Goal: Task Accomplishment & Management: Manage account settings

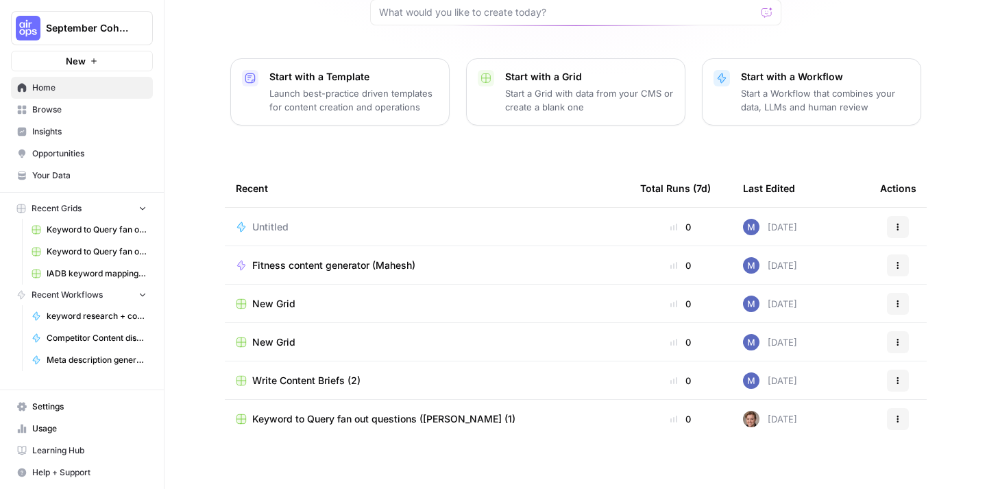
scroll to position [142, 0]
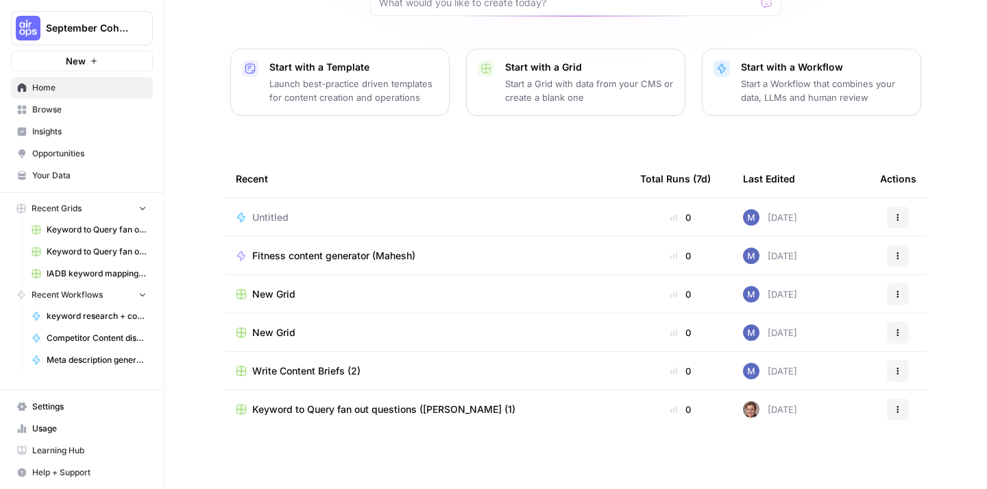
click at [324, 256] on span "Fitness content generator (Mahesh)" at bounding box center [333, 256] width 163 height 14
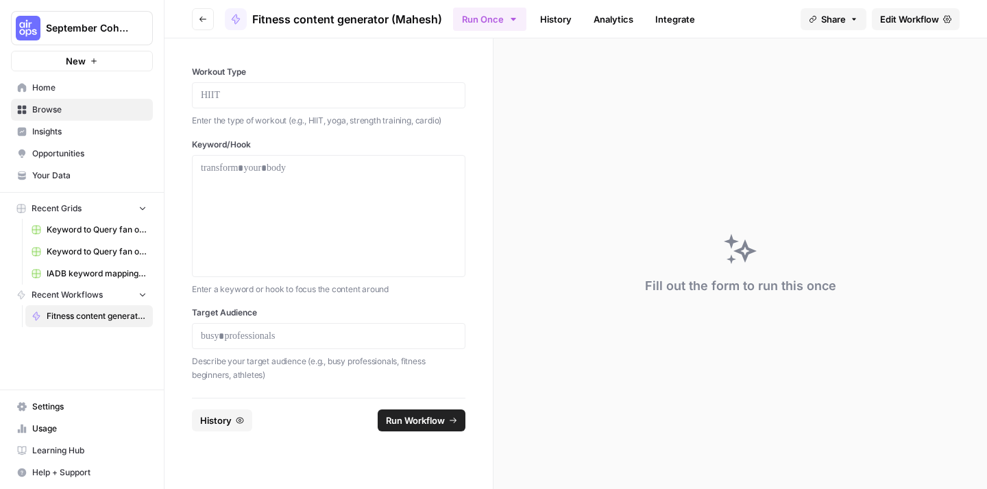
click at [902, 14] on span "Edit Workflow" at bounding box center [909, 19] width 59 height 14
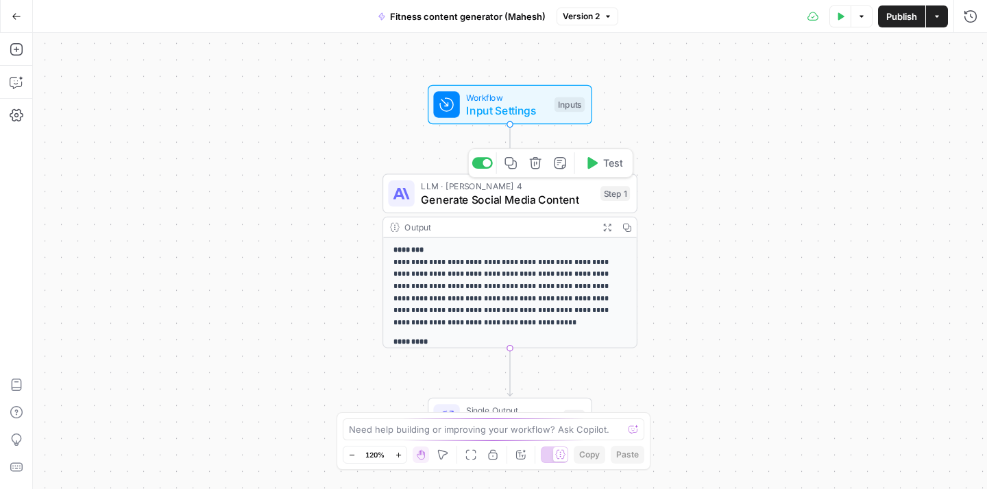
click at [490, 202] on span "Generate Social Media Content" at bounding box center [507, 199] width 173 height 16
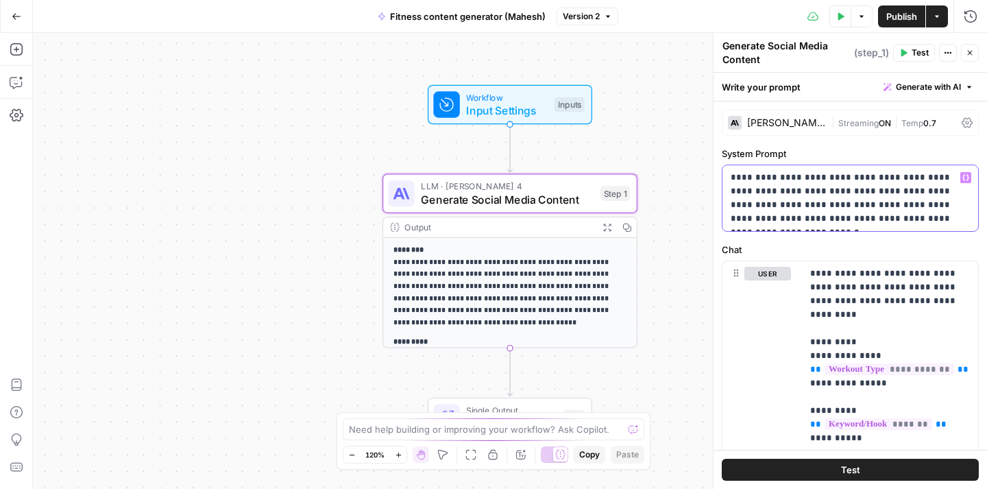
click at [800, 171] on p "**********" at bounding box center [849, 198] width 239 height 55
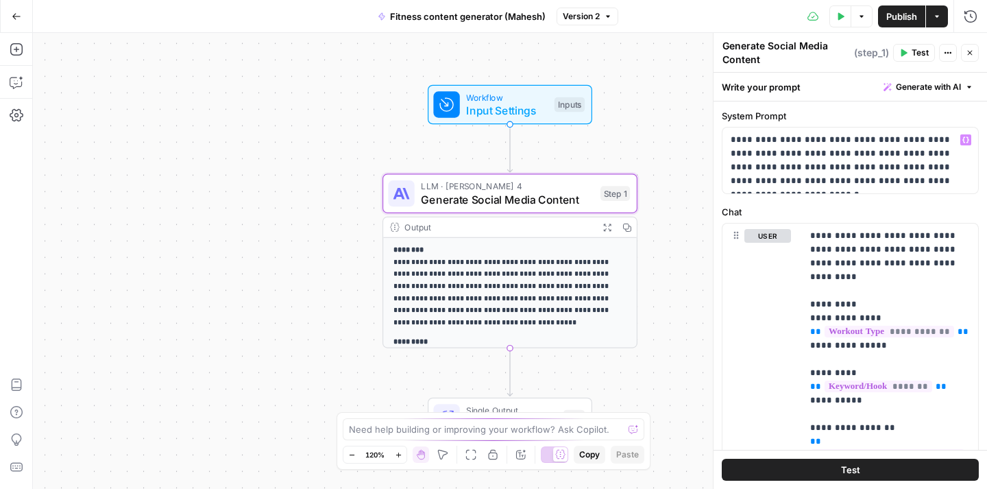
click at [15, 16] on icon "button" at bounding box center [17, 17] width 10 height 10
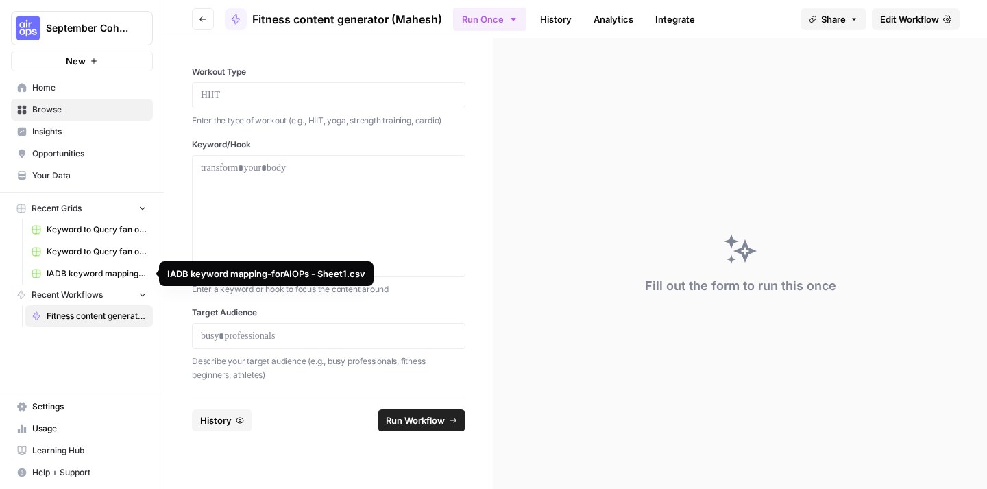
click at [88, 249] on span "Keyword to Query fan out questions ([PERSON_NAME]" at bounding box center [97, 251] width 100 height 12
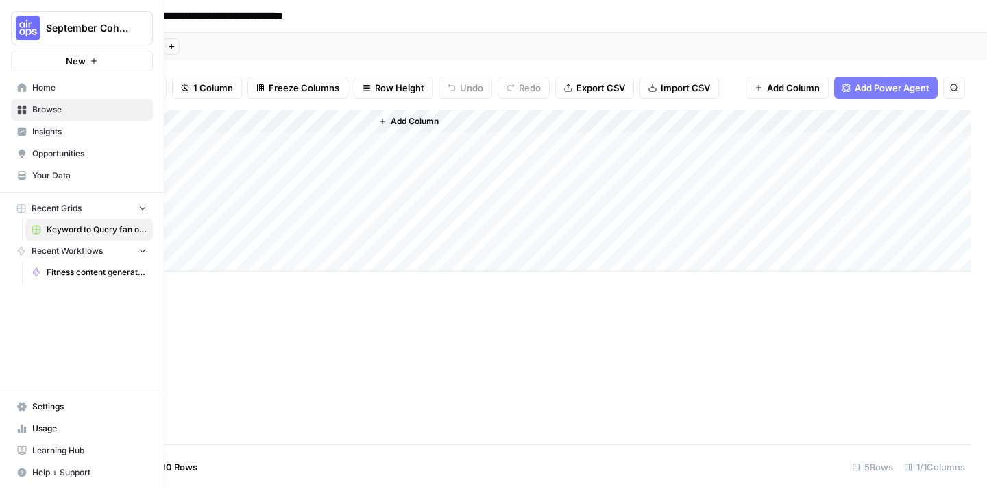
click at [24, 86] on icon at bounding box center [22, 87] width 9 height 9
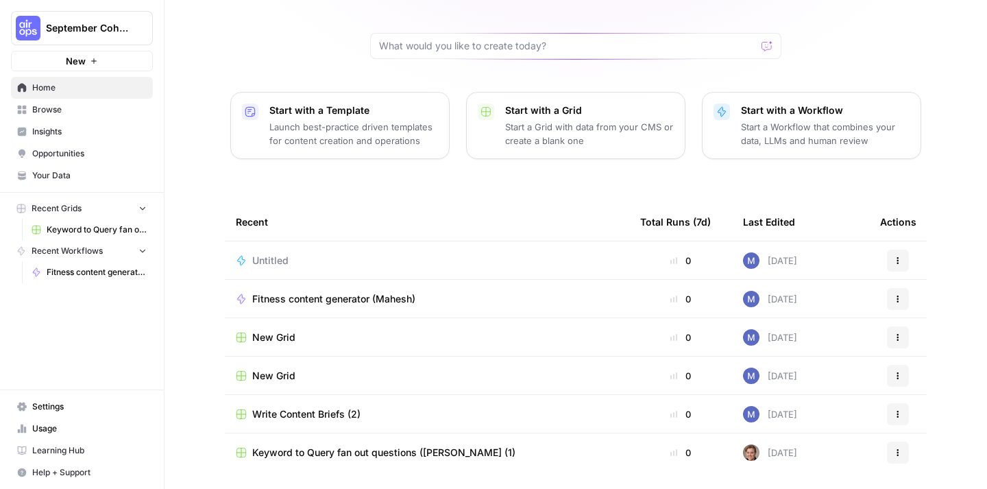
scroll to position [142, 0]
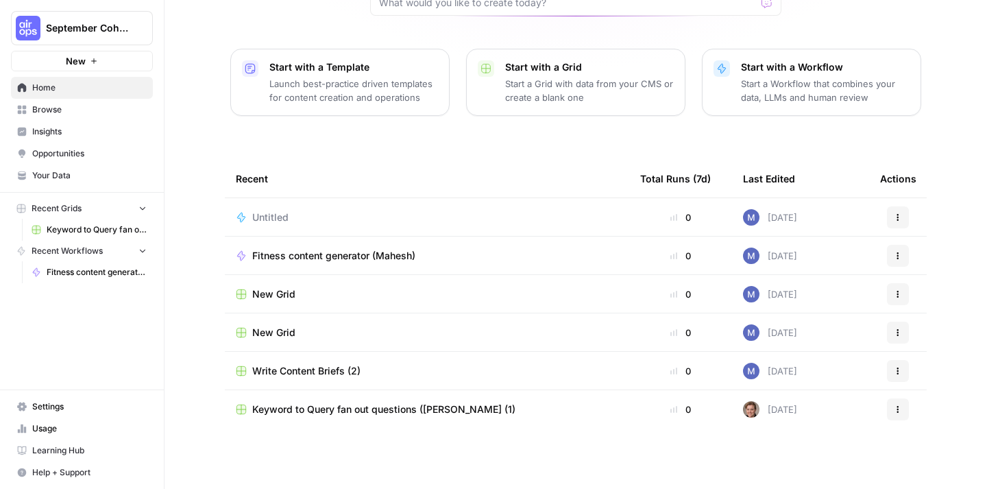
click at [273, 369] on span "Write Content Briefs (2)" at bounding box center [306, 371] width 108 height 14
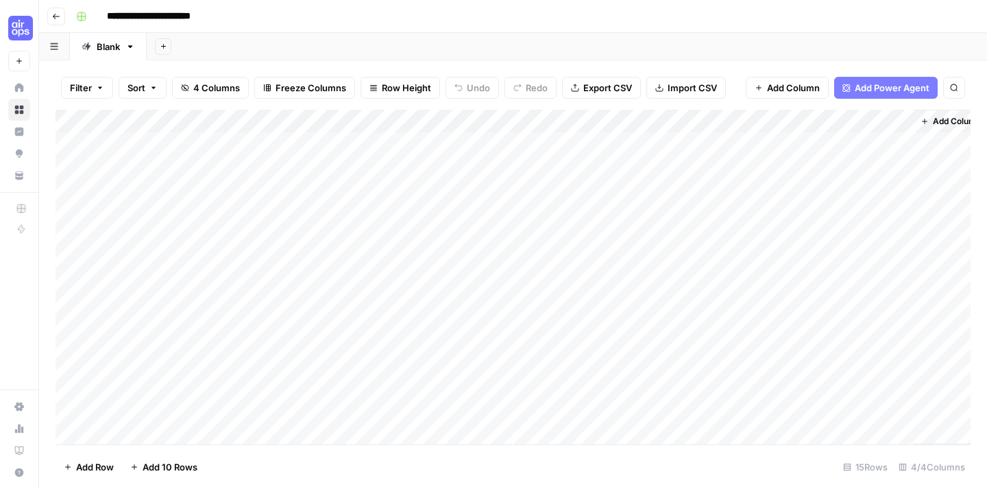
scroll to position [0, 19]
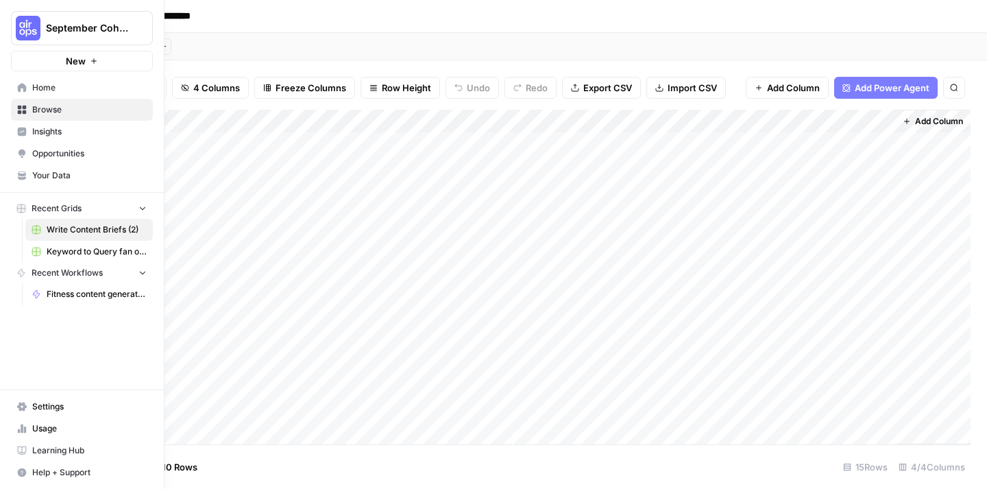
click at [88, 59] on button "New" at bounding box center [82, 61] width 142 height 21
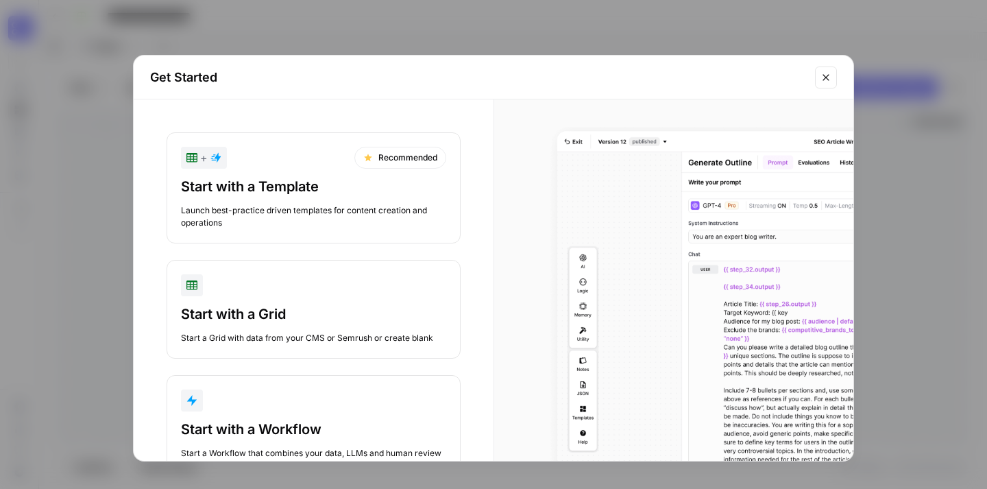
click at [275, 402] on div "button" at bounding box center [313, 400] width 265 height 22
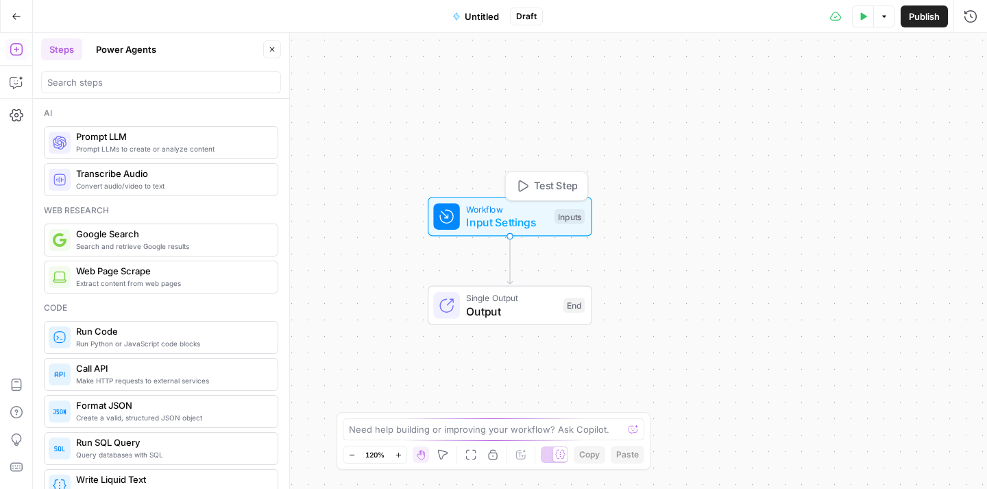
click at [508, 211] on span "Workflow" at bounding box center [507, 208] width 82 height 13
click at [833, 99] on span "Add Field" at bounding box center [833, 93] width 40 height 14
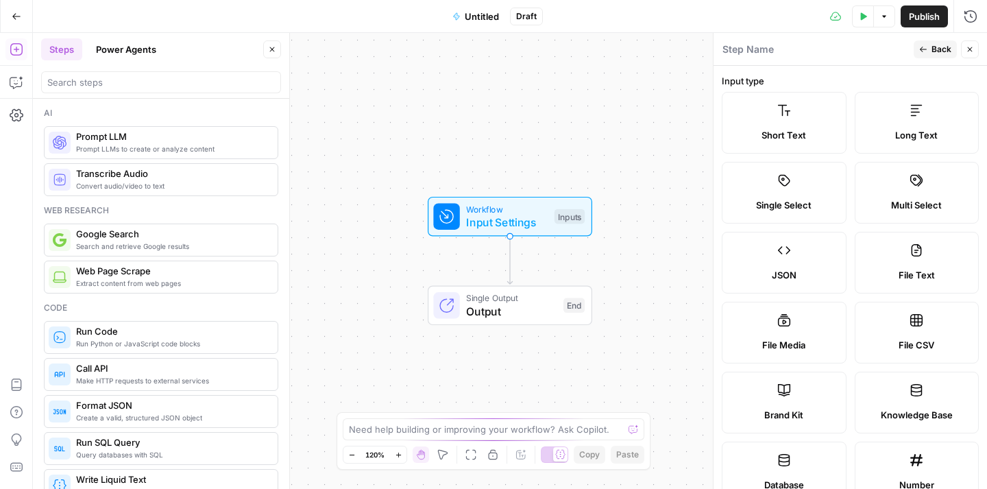
click at [815, 127] on label "Short Text" at bounding box center [784, 123] width 125 height 62
click at [794, 152] on label "Short Text" at bounding box center [784, 123] width 125 height 62
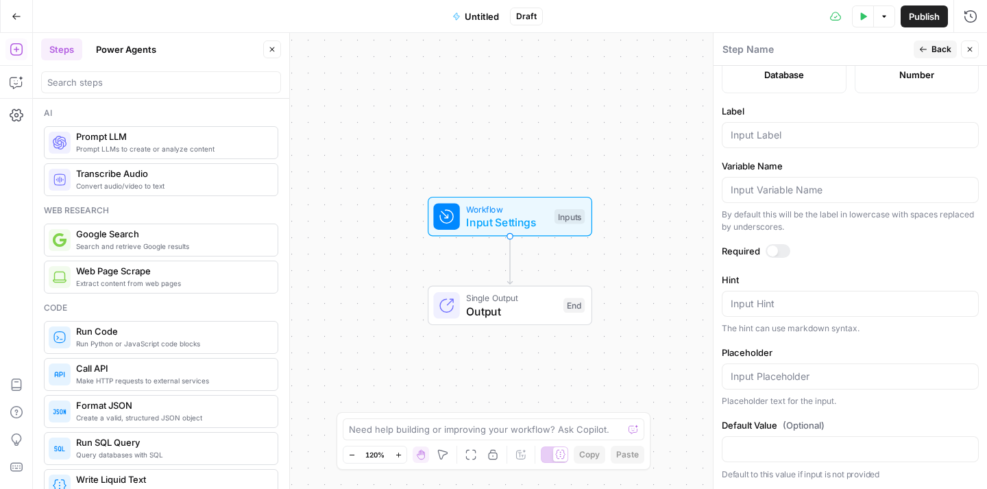
click at [787, 385] on div at bounding box center [850, 376] width 257 height 26
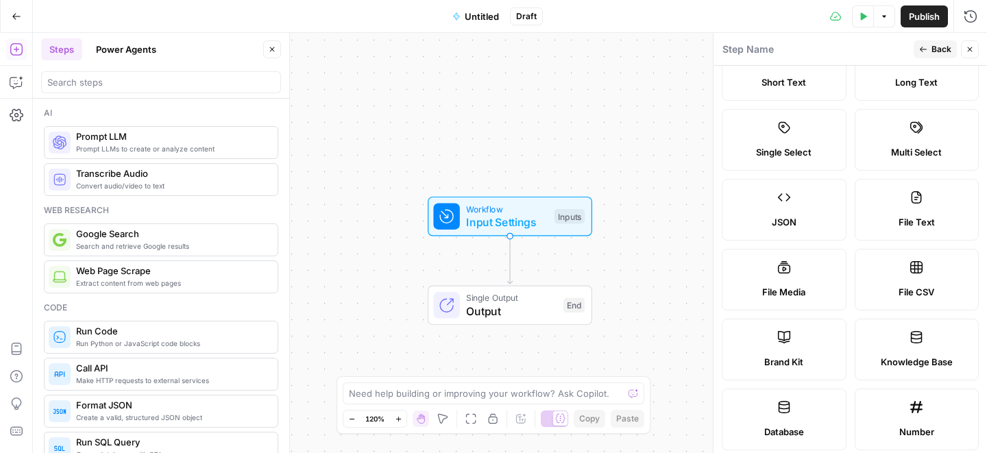
scroll to position [0, 0]
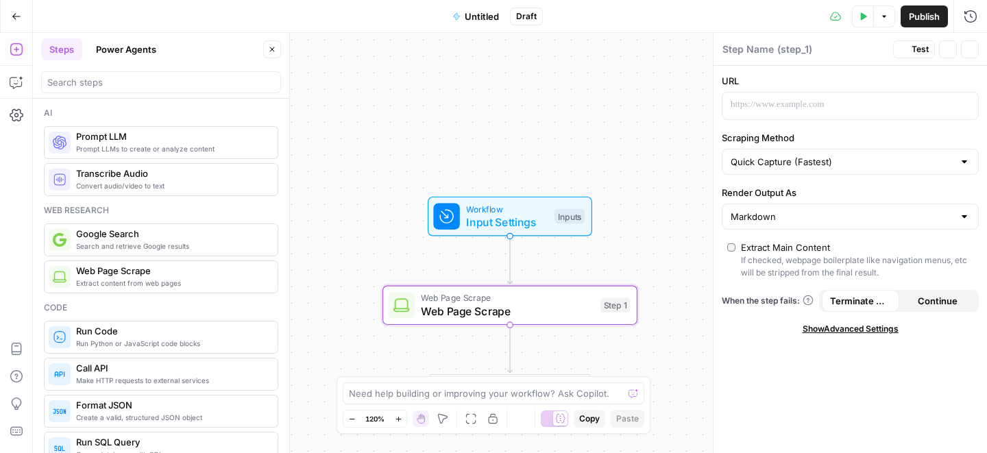
type textarea "Web Page Scrape"
click at [759, 112] on div at bounding box center [839, 106] width 234 height 27
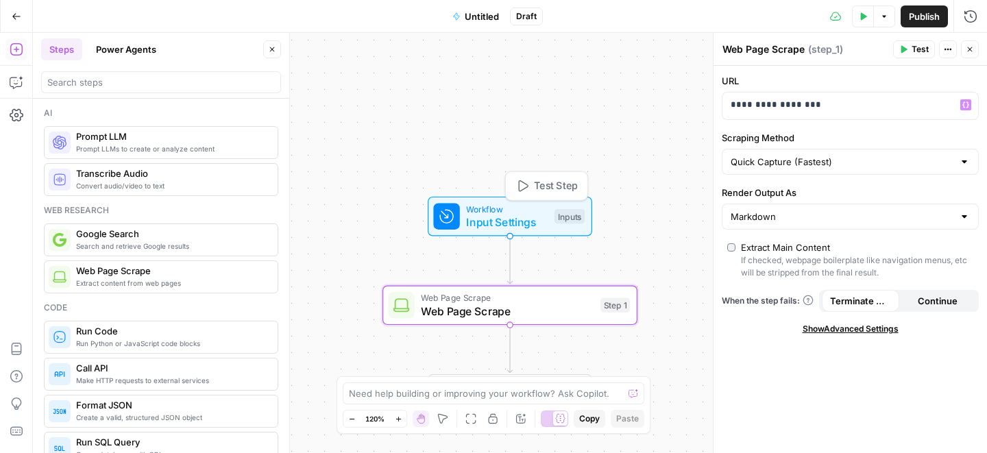
click at [502, 204] on span "Workflow" at bounding box center [507, 208] width 82 height 13
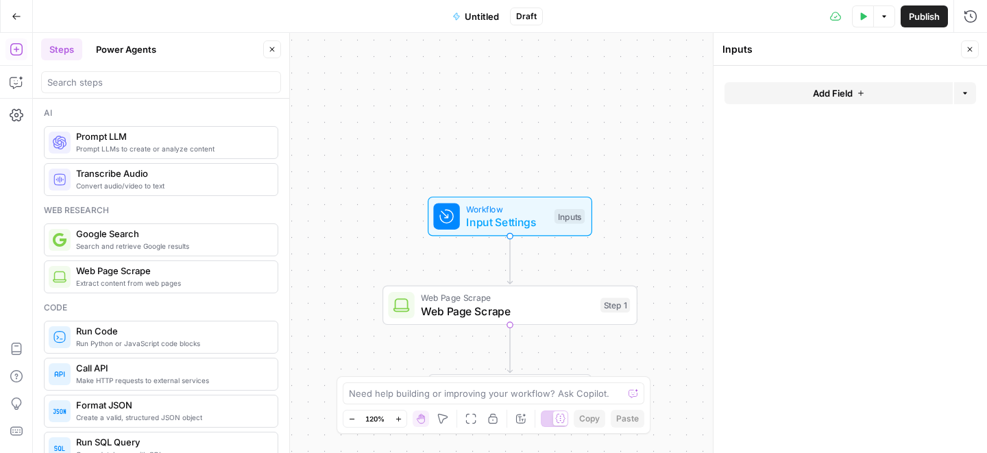
click at [833, 101] on button "Add Field" at bounding box center [838, 93] width 228 height 22
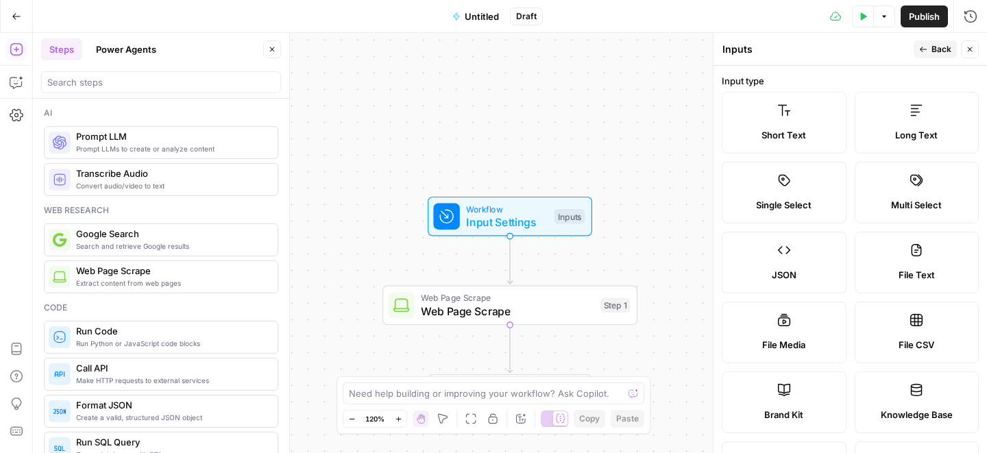
click at [796, 119] on label "Short Text" at bounding box center [784, 123] width 125 height 62
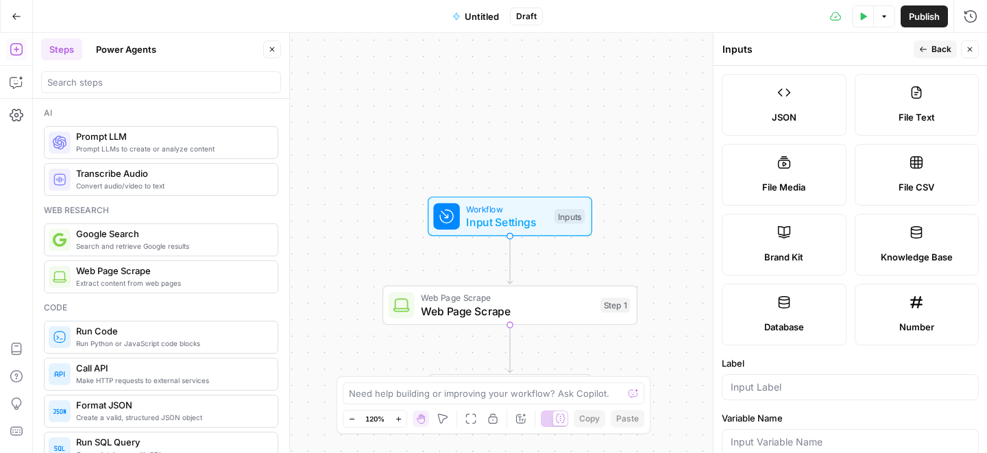
scroll to position [175, 0]
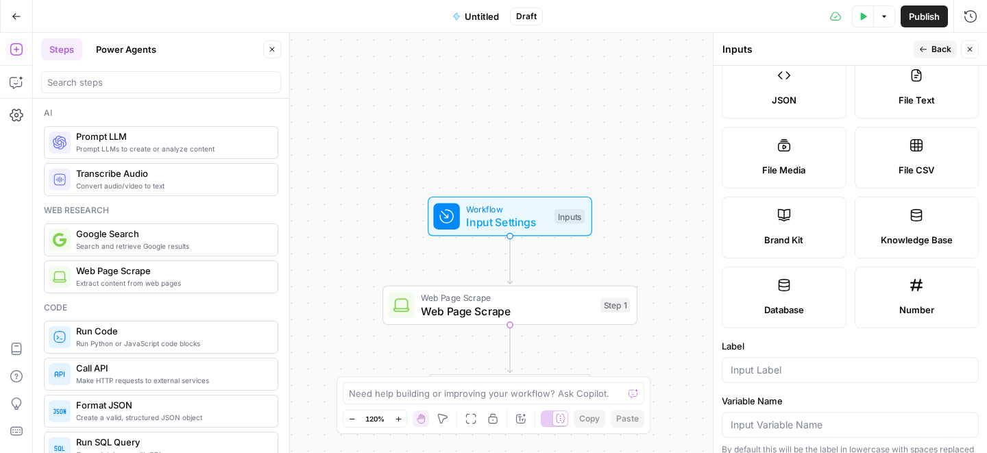
click at [794, 214] on label "Brand Kit" at bounding box center [784, 228] width 125 height 62
type input "Brand Kit"
type input "brand_kit"
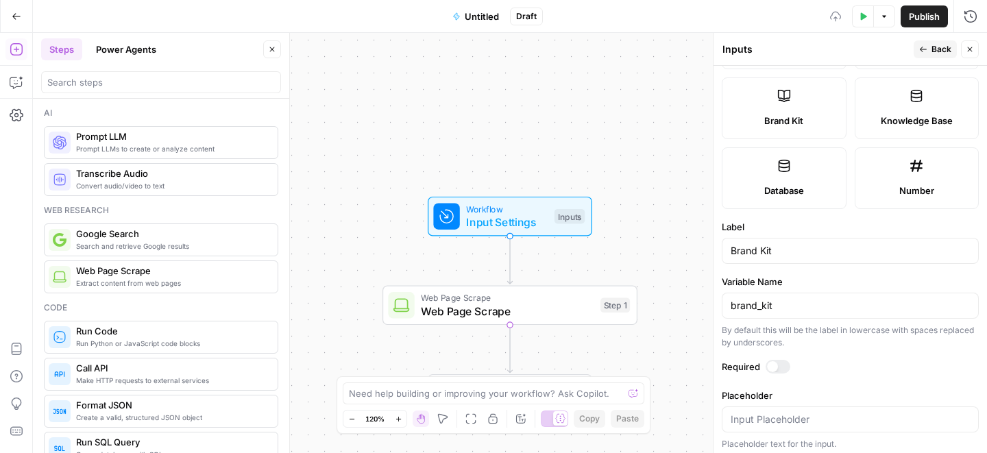
scroll to position [299, 0]
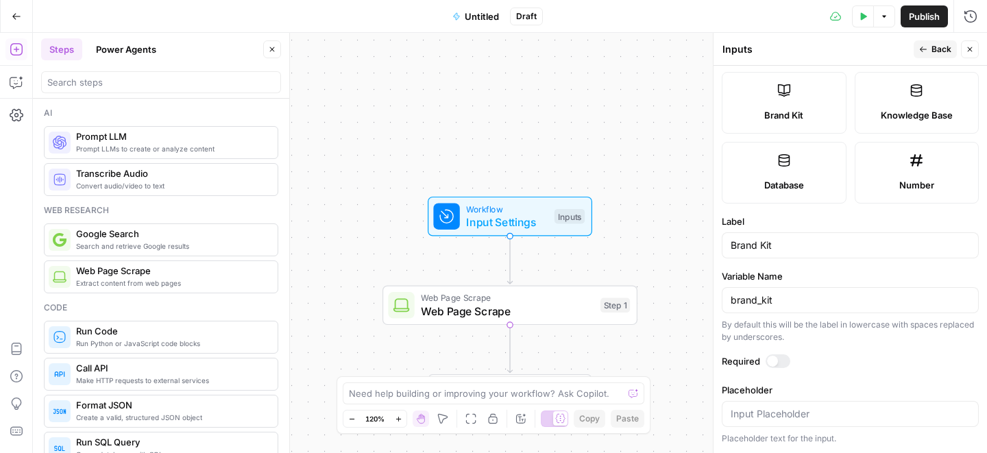
click at [773, 358] on div at bounding box center [772, 361] width 11 height 11
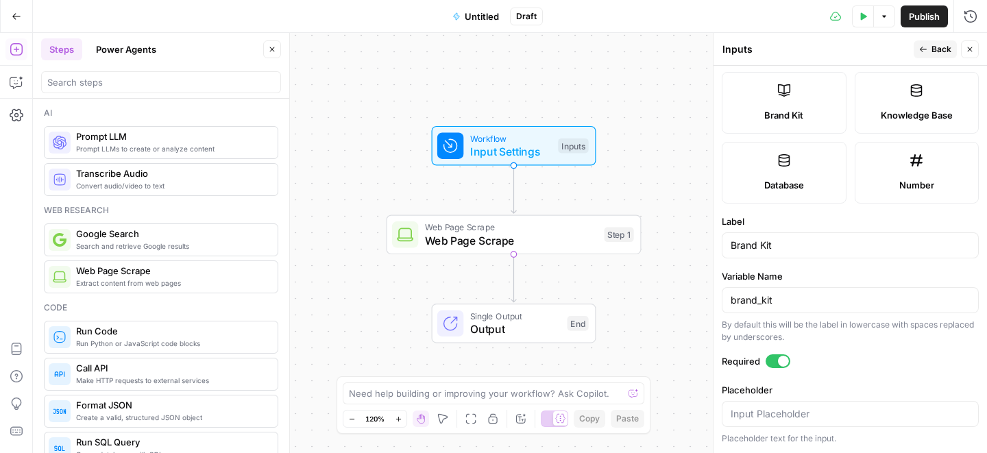
click at [16, 13] on icon "button" at bounding box center [17, 17] width 10 height 10
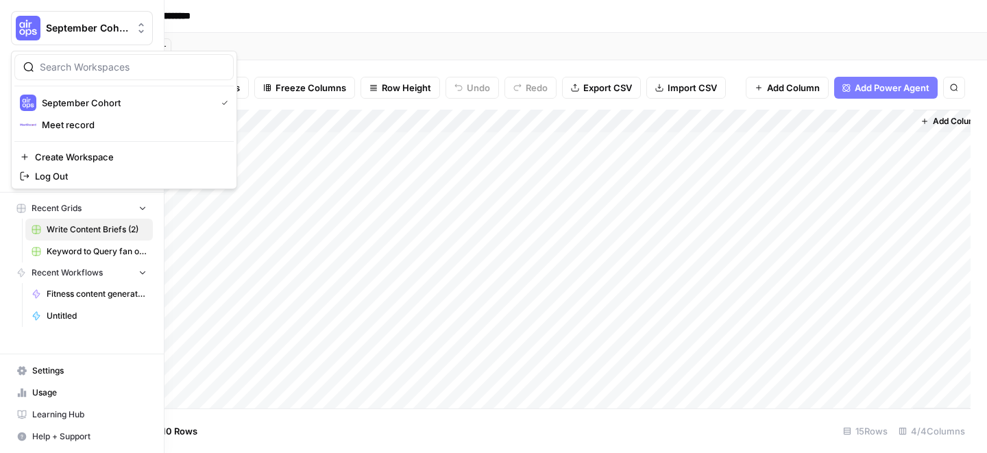
click at [35, 25] on img "Workspace: September Cohort" at bounding box center [28, 28] width 25 height 25
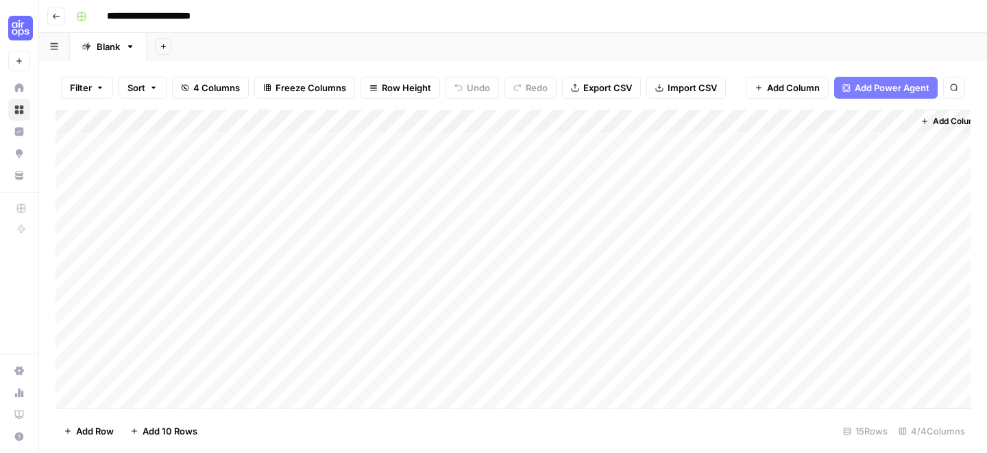
click at [243, 13] on div "**********" at bounding box center [522, 16] width 902 height 22
click at [59, 16] on icon "button" at bounding box center [56, 16] width 8 height 8
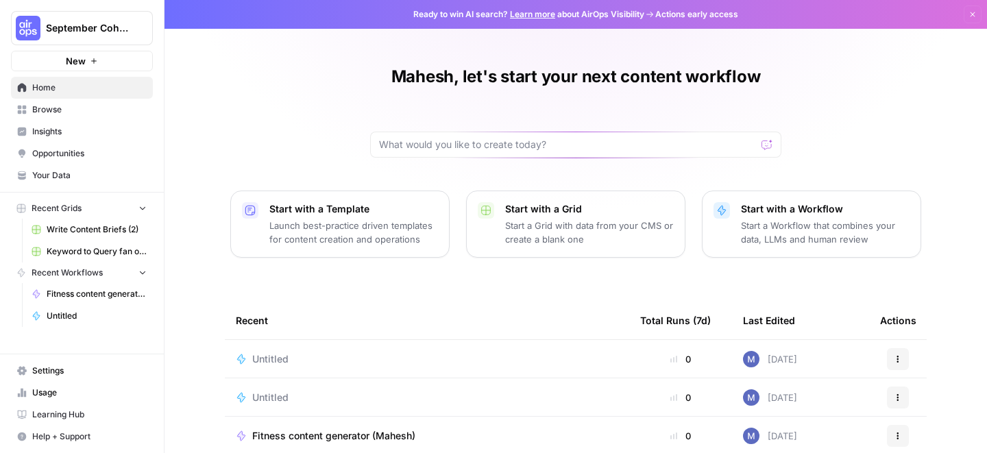
scroll to position [44, 0]
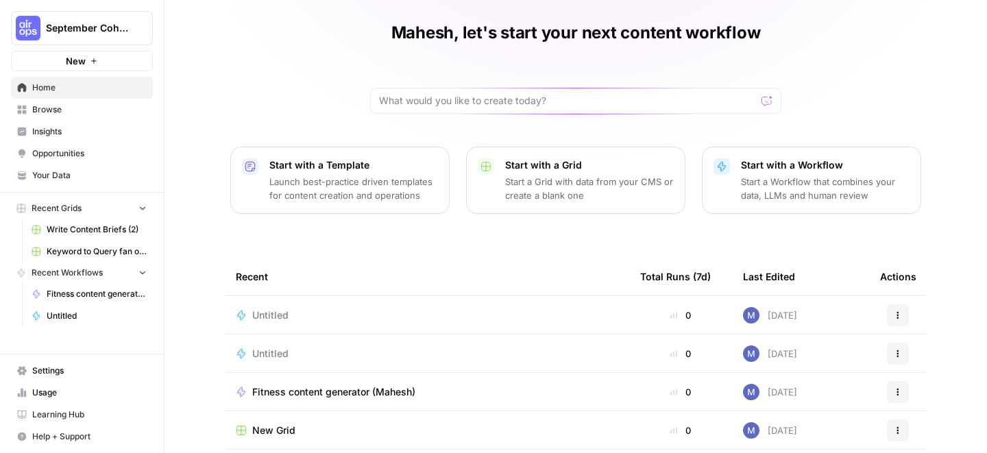
click at [77, 111] on span "Browse" at bounding box center [89, 109] width 114 height 12
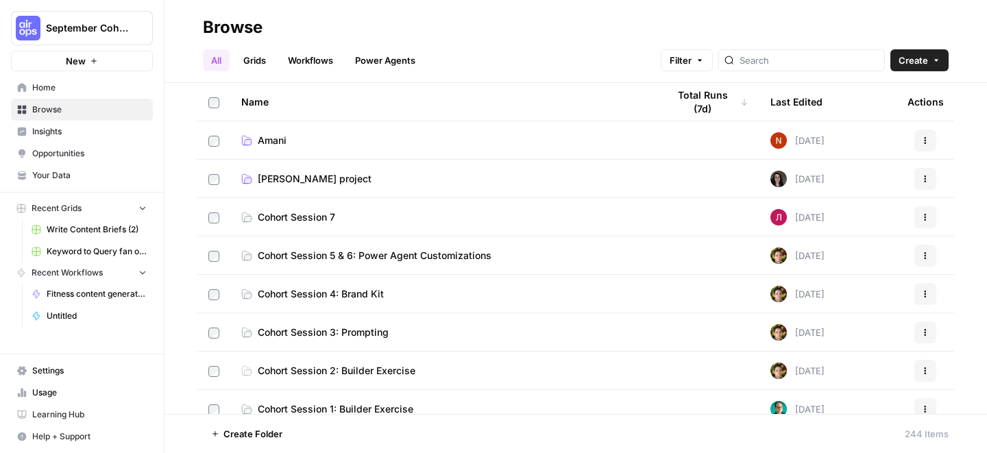
click at [23, 207] on rect "button" at bounding box center [21, 208] width 8 height 8
click at [170, 27] on icon "button" at bounding box center [167, 28] width 10 height 10
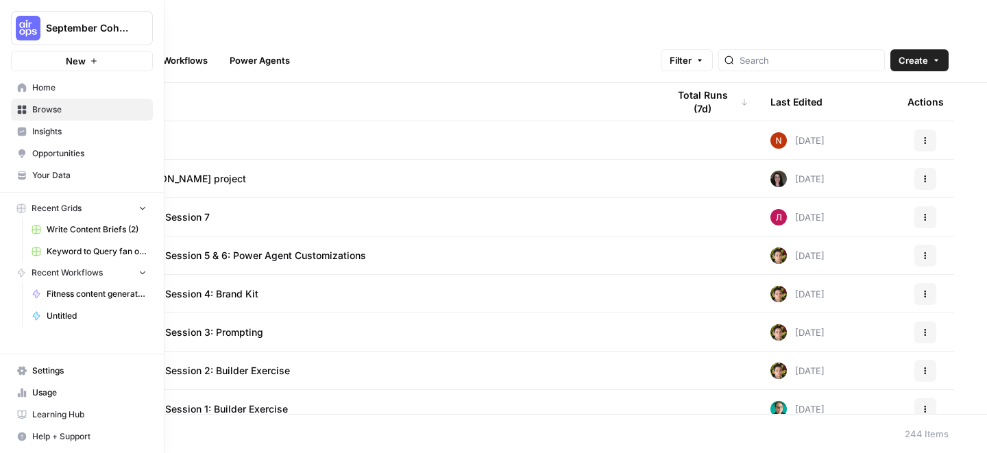
click at [84, 62] on span "New" at bounding box center [76, 61] width 20 height 14
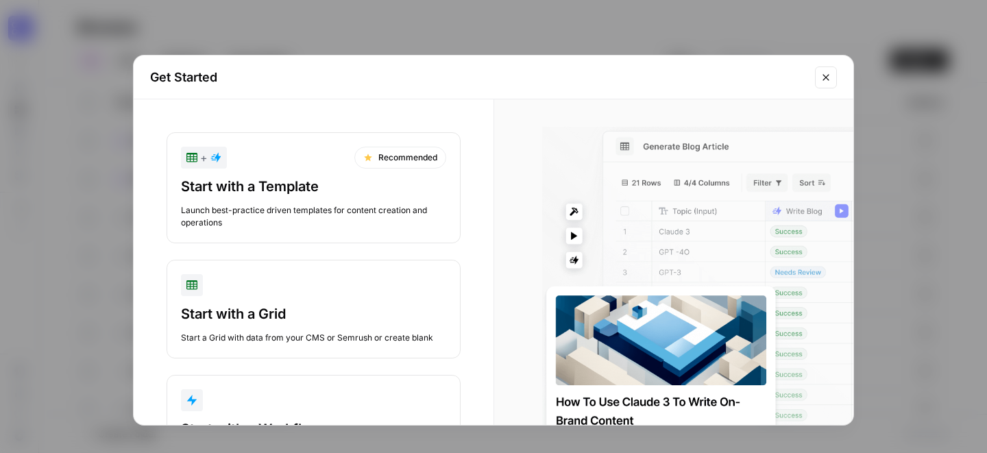
scroll to position [82, 0]
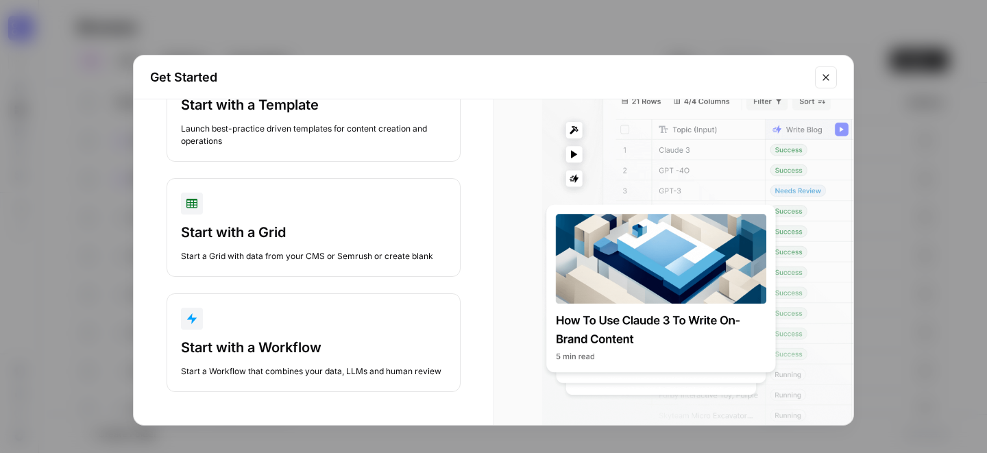
click at [823, 81] on icon "Close modal" at bounding box center [825, 77] width 11 height 11
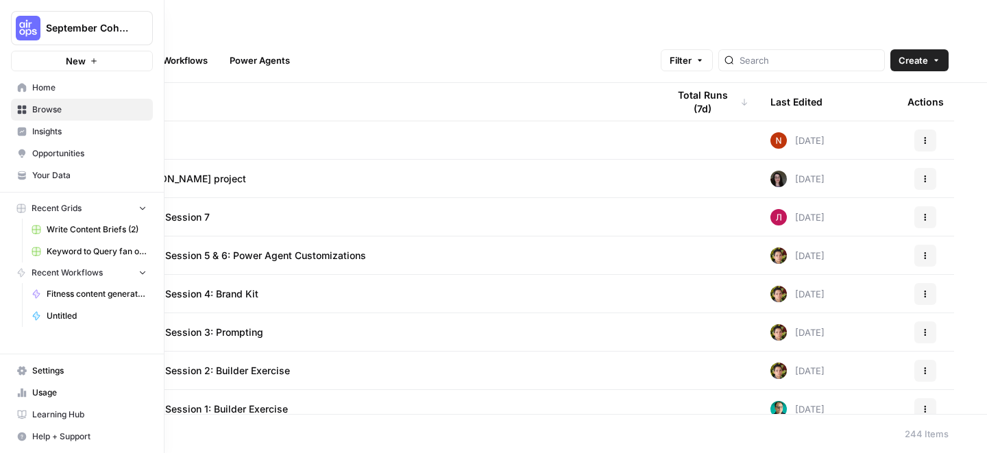
click at [49, 94] on link "Home" at bounding box center [82, 88] width 142 height 22
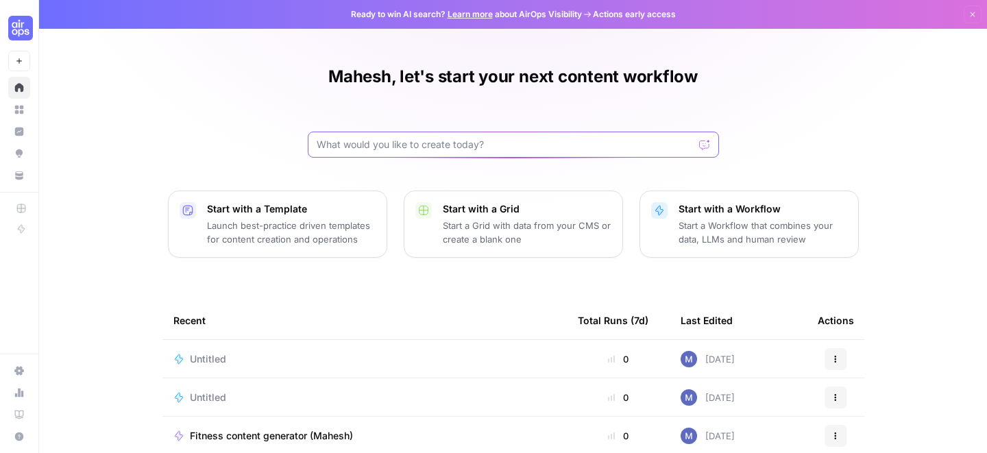
click at [355, 143] on input "text" at bounding box center [505, 145] width 377 height 14
click at [325, 201] on button "Start with a Template Launch best-practice driven templates for content creatio…" at bounding box center [277, 223] width 219 height 67
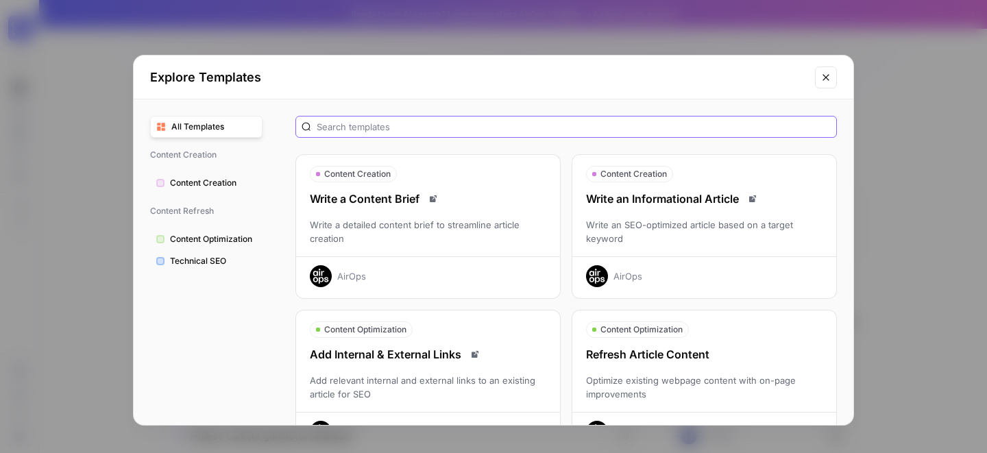
click at [670, 132] on input "text" at bounding box center [574, 127] width 514 height 14
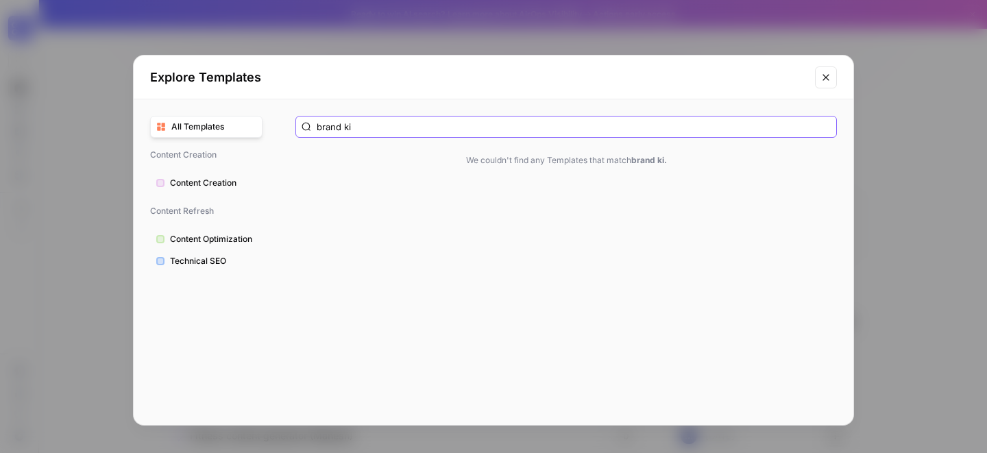
type input "brand ki"
click at [833, 73] on button "Close modal" at bounding box center [826, 77] width 22 height 22
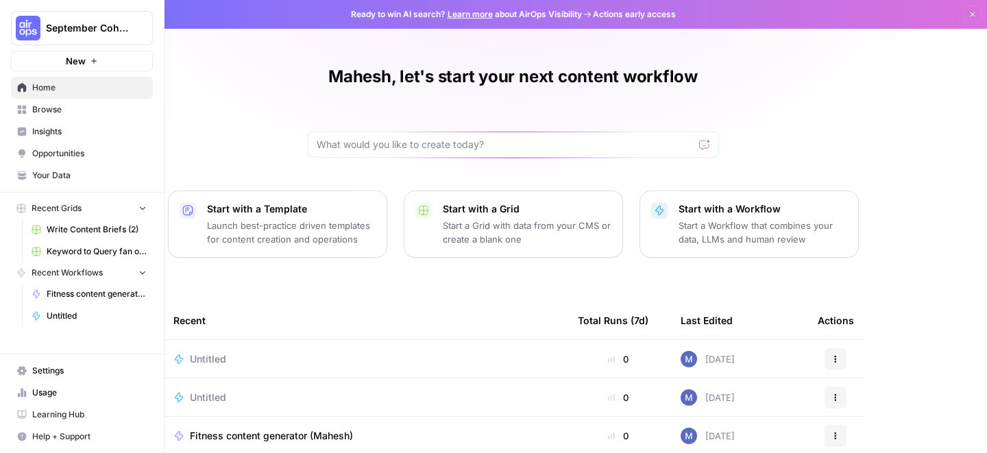
click at [103, 29] on span "September Cohort" at bounding box center [87, 28] width 83 height 14
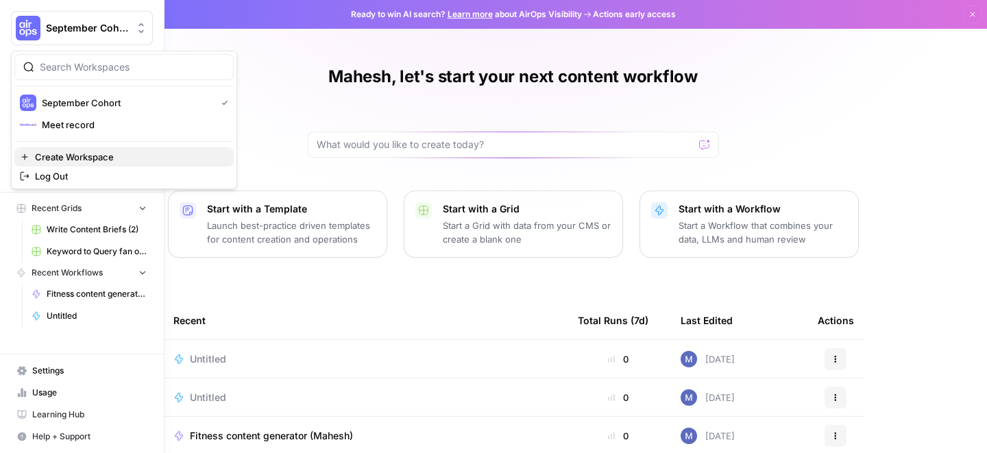
drag, startPoint x: 95, startPoint y: 132, endPoint x: 97, endPoint y: 148, distance: 16.5
click at [97, 147] on div "September Cohort Meet record Create Workspace Log Out" at bounding box center [124, 120] width 226 height 138
click at [97, 148] on button "Create Workspace" at bounding box center [123, 156] width 219 height 19
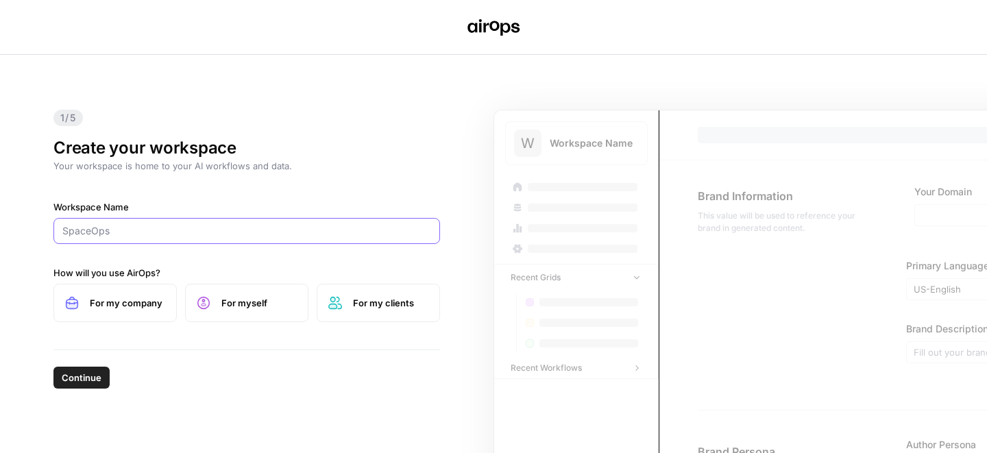
click at [247, 226] on input "Workspace Name" at bounding box center [246, 231] width 369 height 14
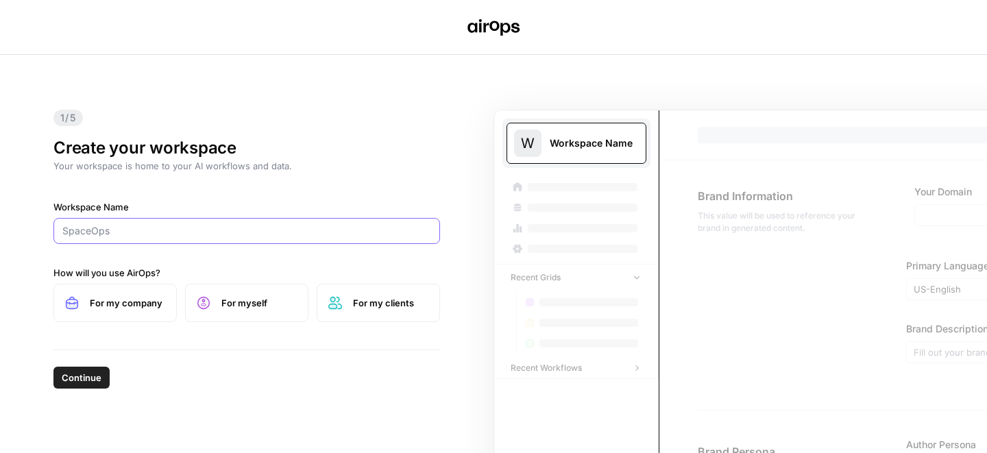
type input "Mahesh personal"
click at [233, 295] on label "For myself" at bounding box center [246, 303] width 123 height 38
click at [87, 378] on span "Continue" at bounding box center [82, 378] width 40 height 14
